Goal: Information Seeking & Learning: Compare options

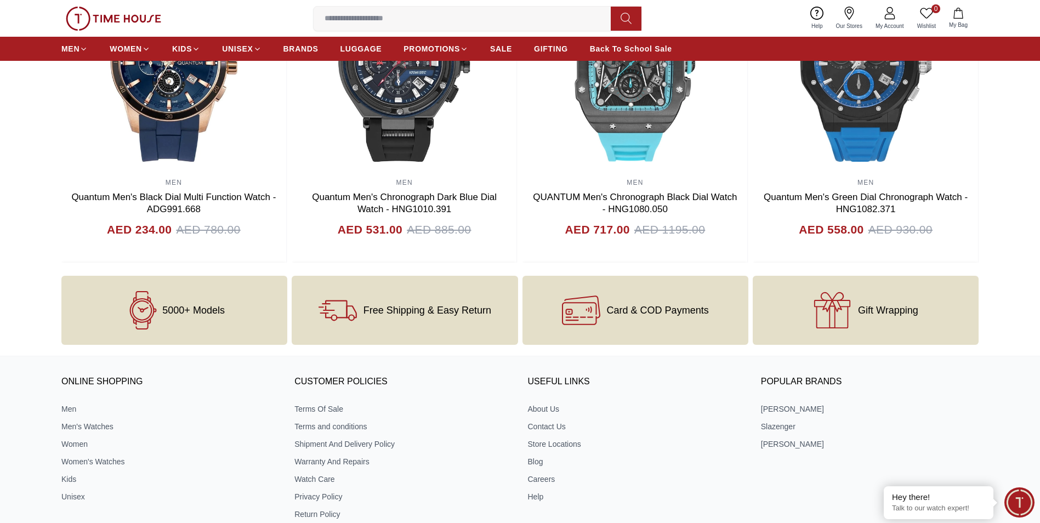
scroll to position [986, 0]
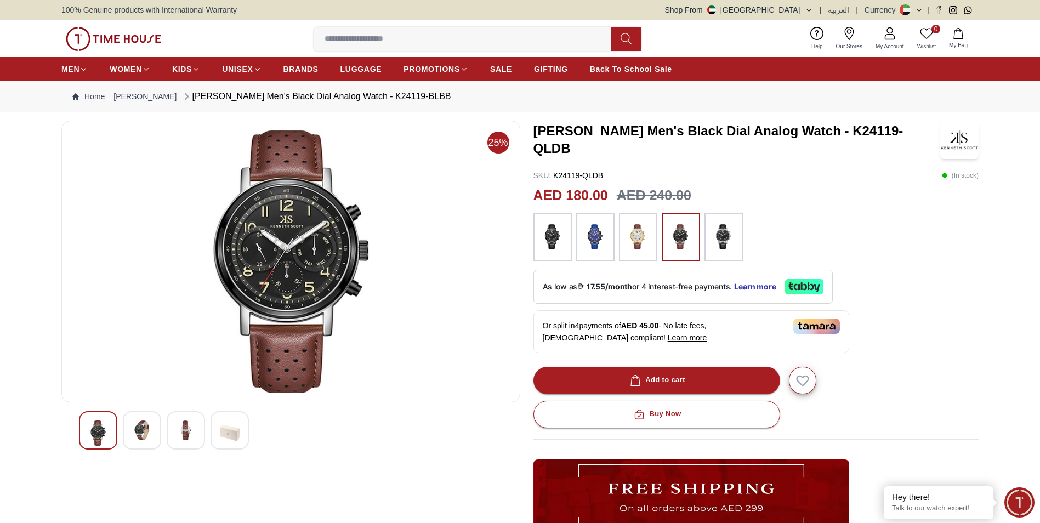
click at [147, 433] on img at bounding box center [142, 430] width 20 height 20
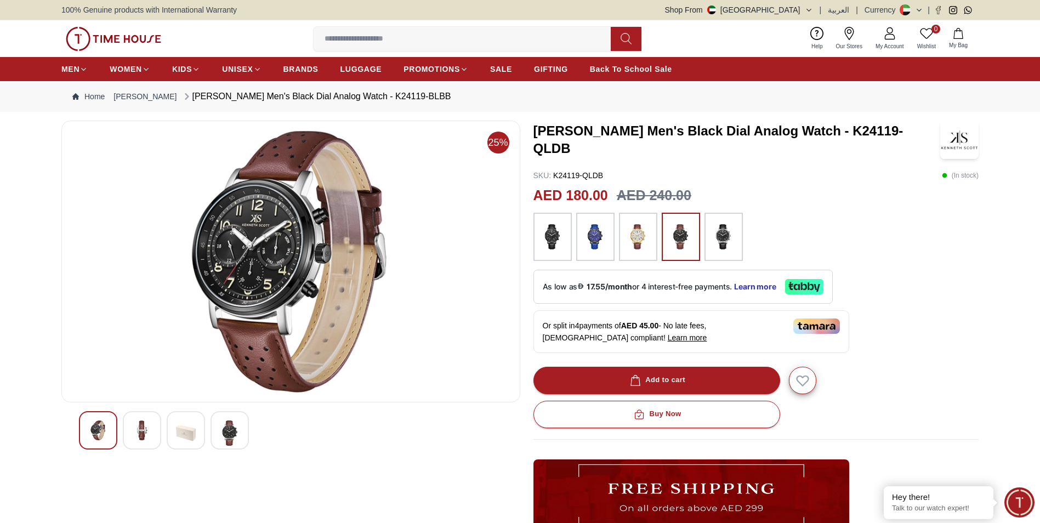
click at [188, 431] on img at bounding box center [186, 432] width 20 height 25
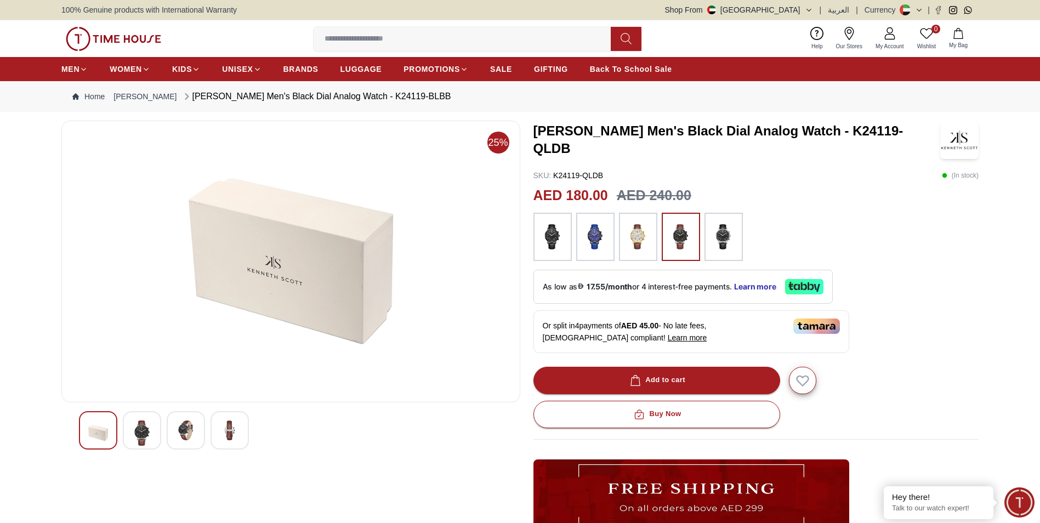
click at [232, 435] on img at bounding box center [230, 430] width 20 height 20
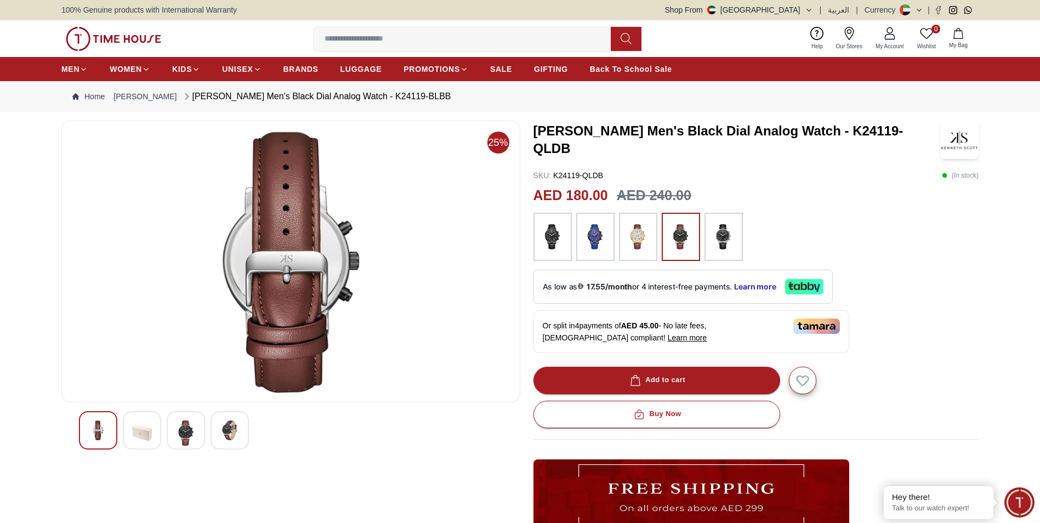
click at [106, 432] on img at bounding box center [98, 430] width 20 height 20
click at [102, 432] on img at bounding box center [98, 430] width 20 height 20
click at [108, 425] on div at bounding box center [98, 430] width 38 height 38
click at [155, 430] on div at bounding box center [142, 430] width 38 height 38
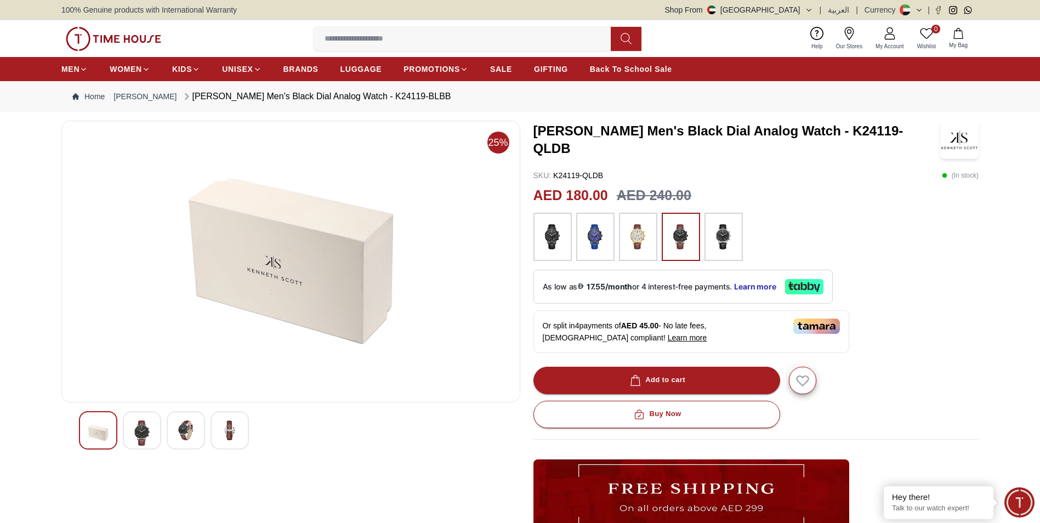
click at [143, 436] on img at bounding box center [142, 432] width 20 height 25
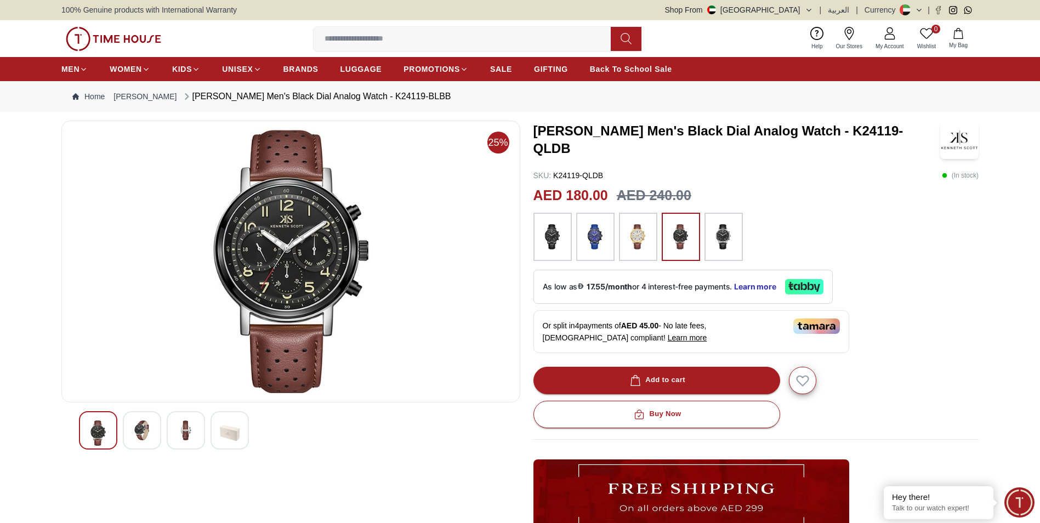
click at [309, 262] on img at bounding box center [291, 261] width 440 height 263
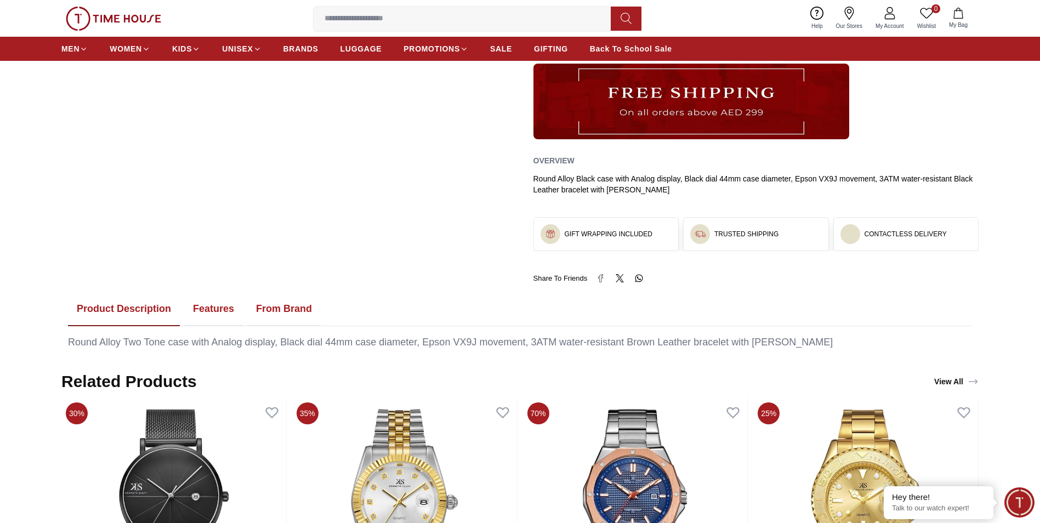
scroll to position [493, 0]
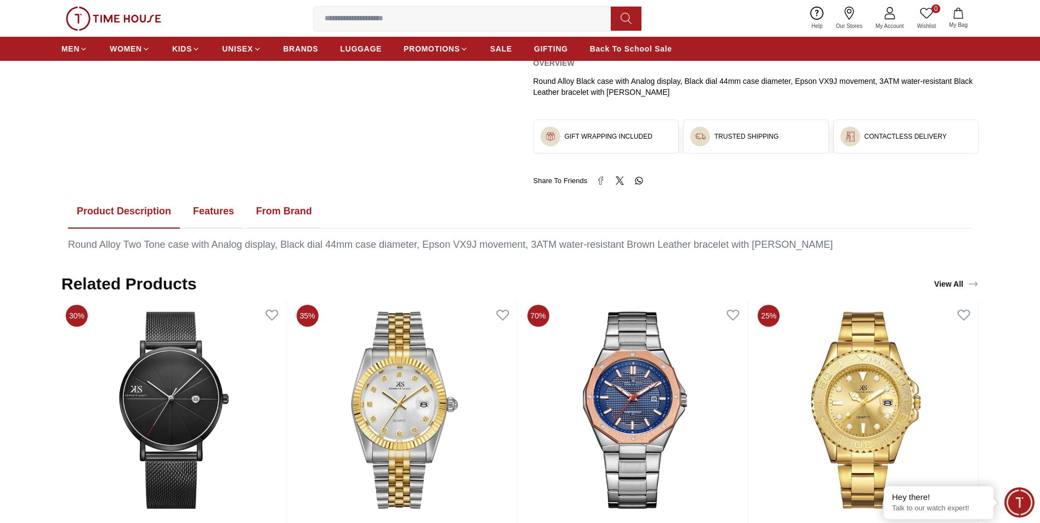
click at [214, 210] on button "Features" at bounding box center [213, 212] width 59 height 34
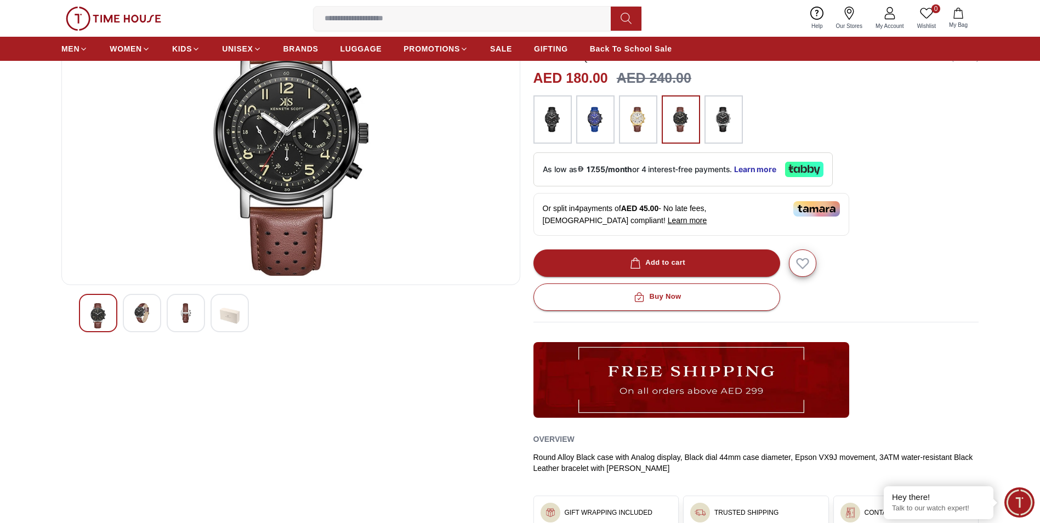
scroll to position [110, 0]
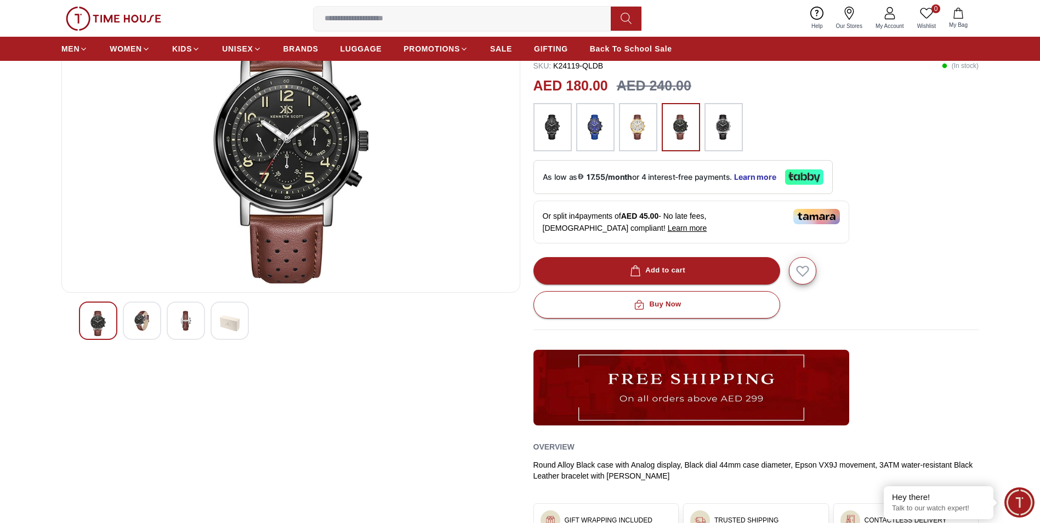
click at [556, 127] on img at bounding box center [552, 127] width 27 height 37
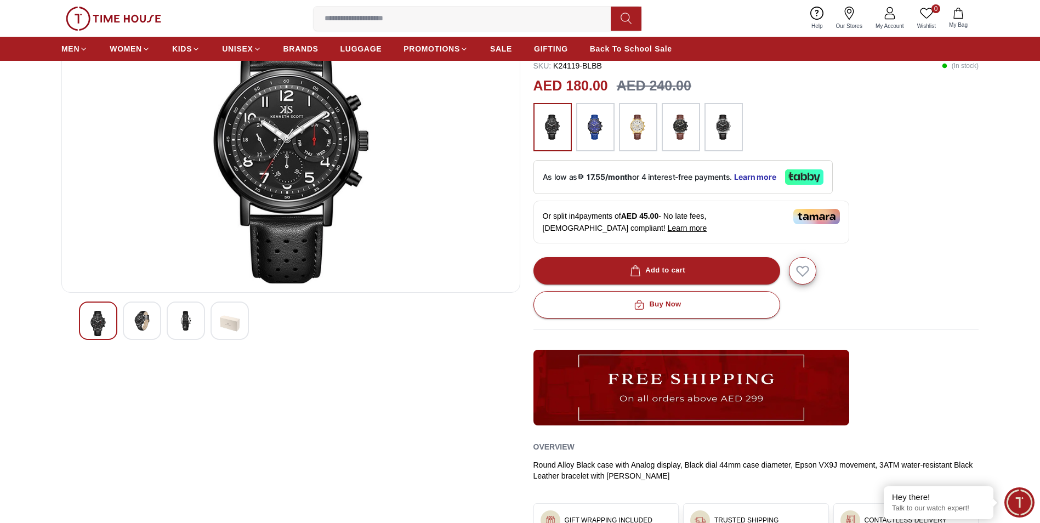
click at [601, 117] on img at bounding box center [594, 127] width 27 height 37
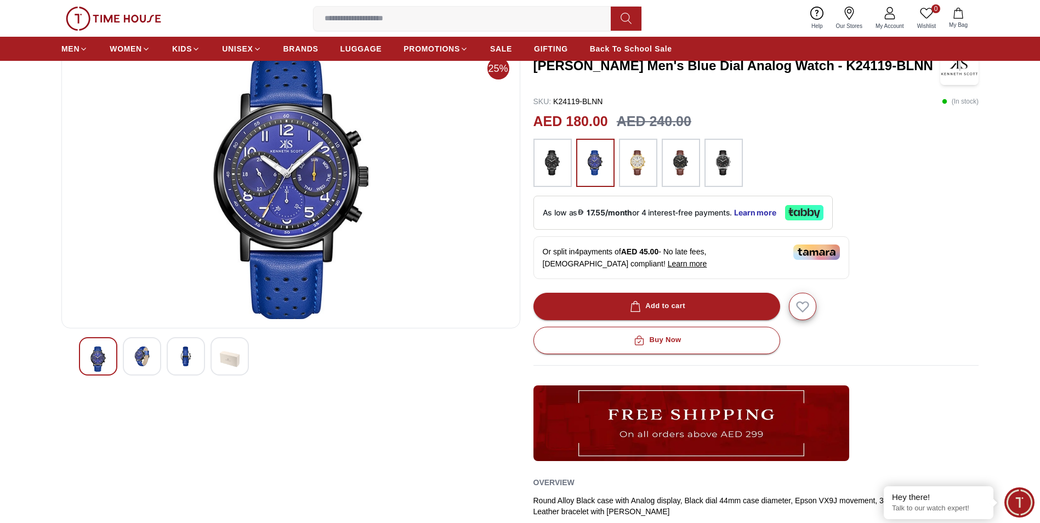
scroll to position [55, 0]
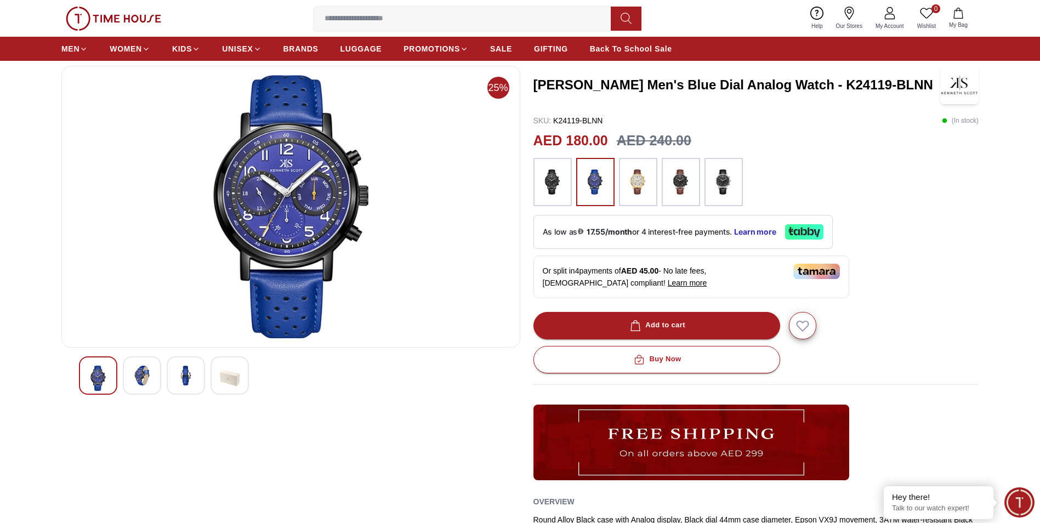
click at [646, 189] on img at bounding box center [637, 181] width 27 height 37
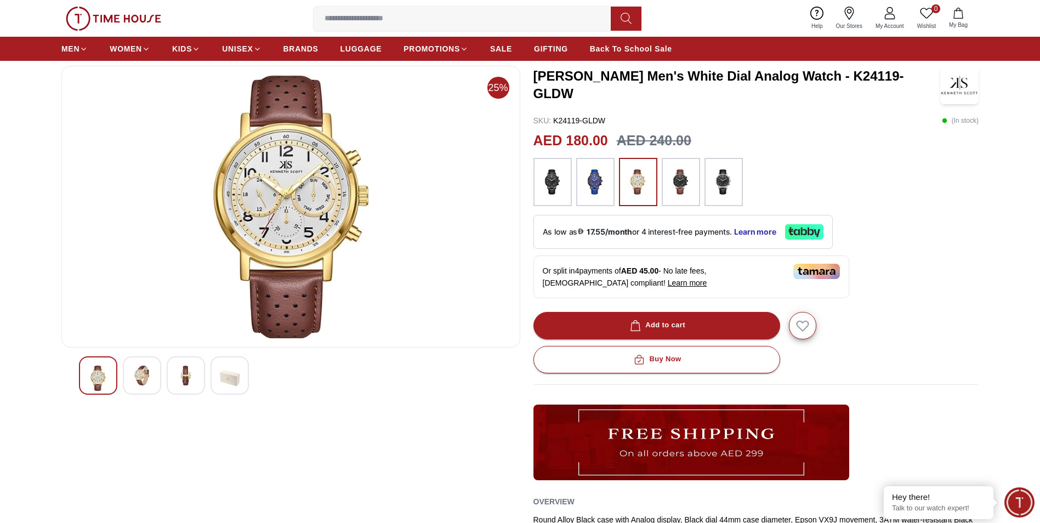
click at [679, 174] on img at bounding box center [680, 181] width 27 height 37
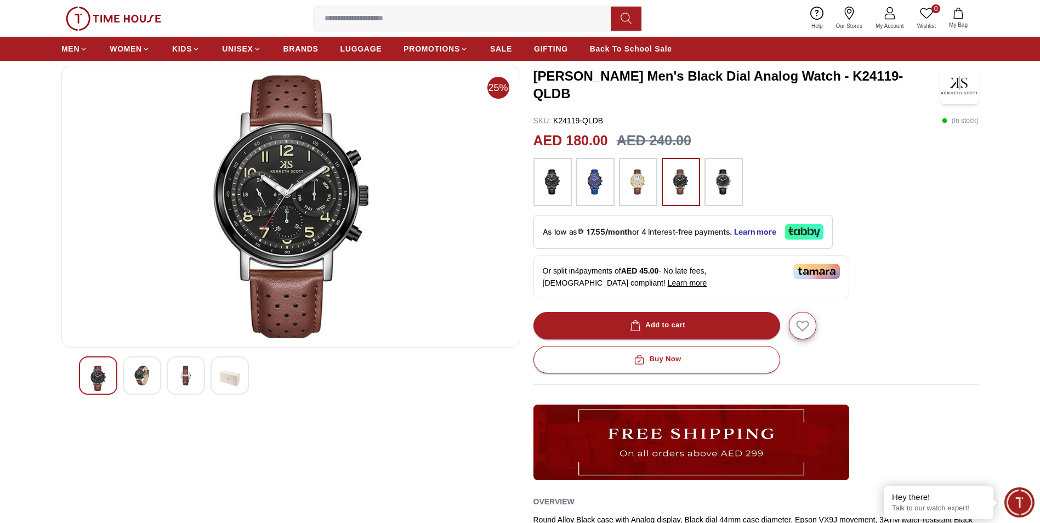
click at [722, 184] on img at bounding box center [723, 181] width 27 height 37
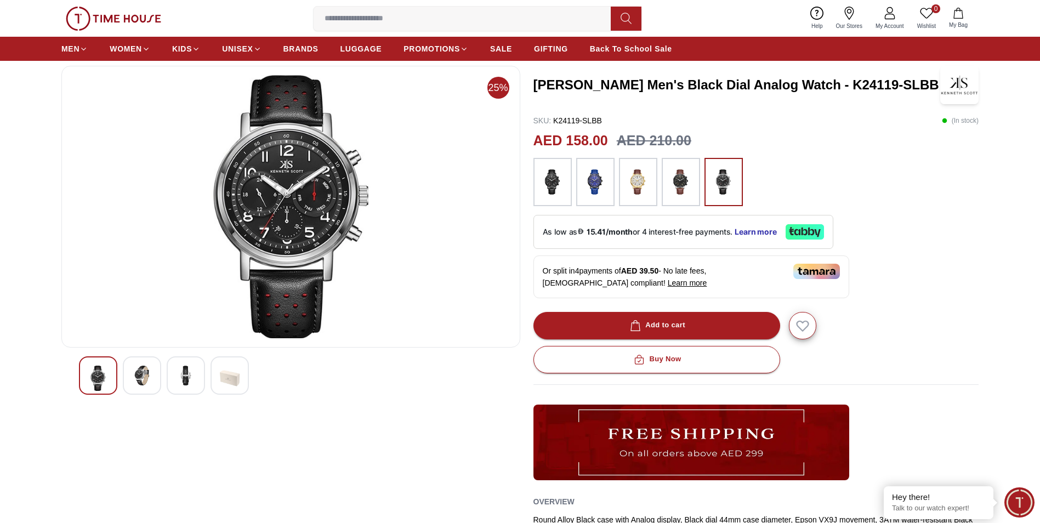
click at [639, 180] on img at bounding box center [637, 181] width 27 height 37
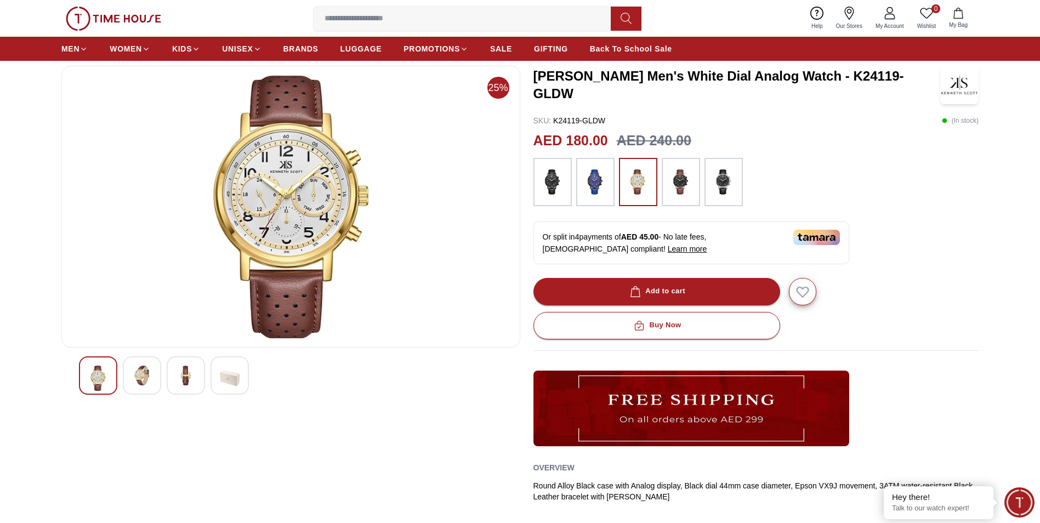
click at [602, 176] on img at bounding box center [594, 181] width 27 height 37
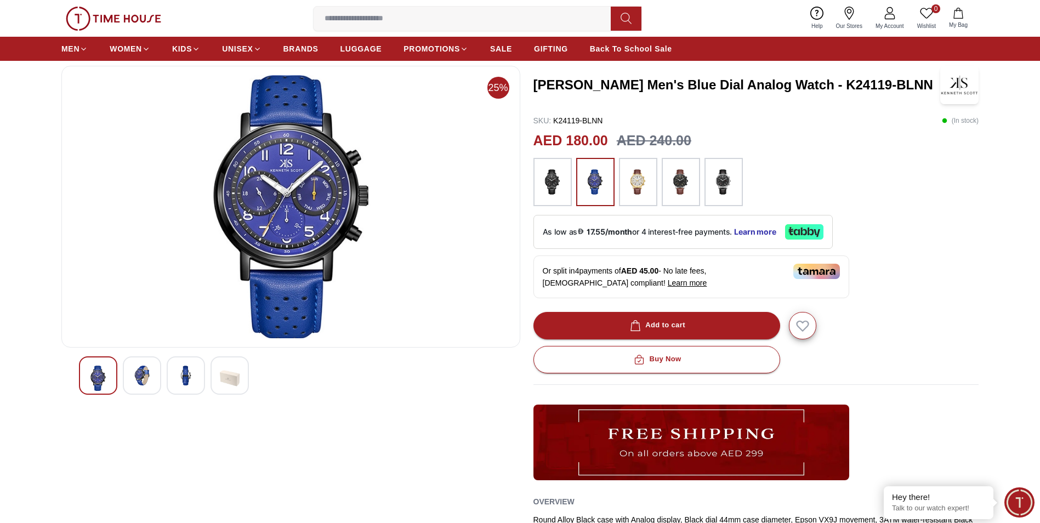
click at [561, 176] on img at bounding box center [552, 181] width 27 height 37
